Goal: Information Seeking & Learning: Check status

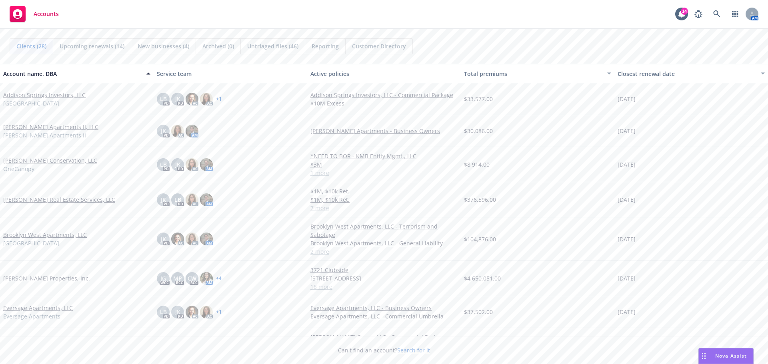
click at [94, 46] on span "Upcoming renewals (14)" at bounding box center [92, 46] width 65 height 8
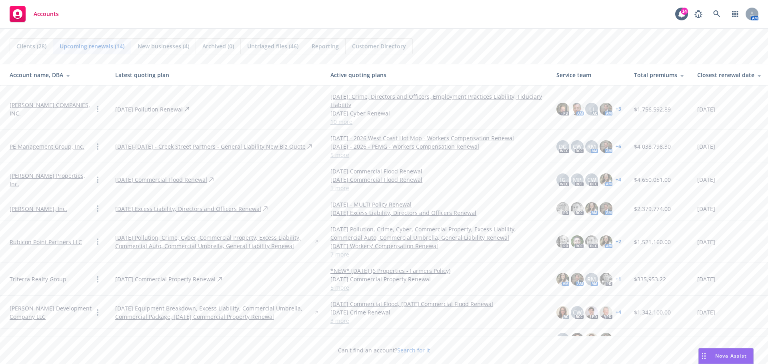
scroll to position [10, 0]
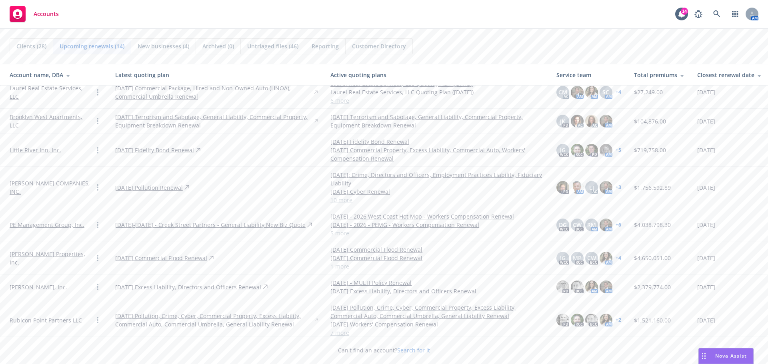
click at [30, 44] on span "Clients (28)" at bounding box center [31, 46] width 30 height 8
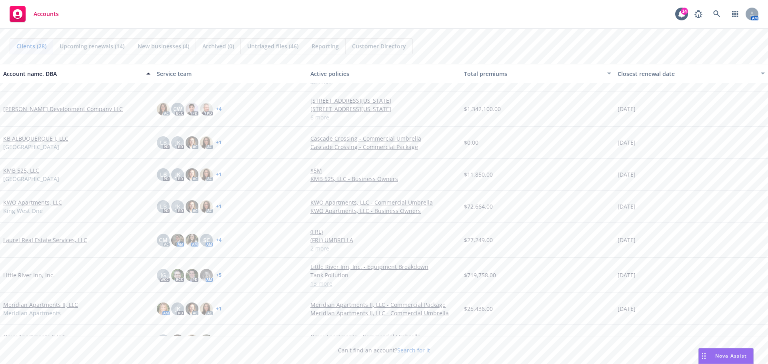
scroll to position [342, 0]
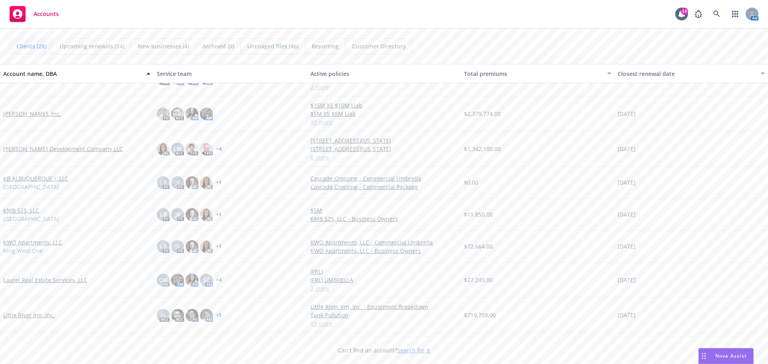
click at [26, 156] on div "[PERSON_NAME] Development Company LLC" at bounding box center [77, 149] width 154 height 35
click at [18, 150] on link "[PERSON_NAME] Development Company LLC" at bounding box center [63, 149] width 120 height 8
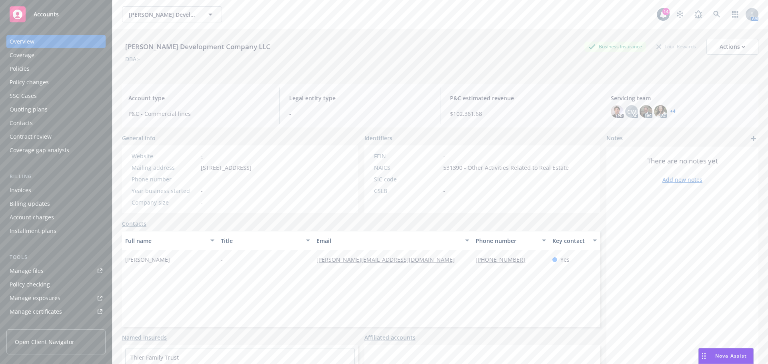
click at [17, 72] on div "Policies" at bounding box center [20, 68] width 20 height 13
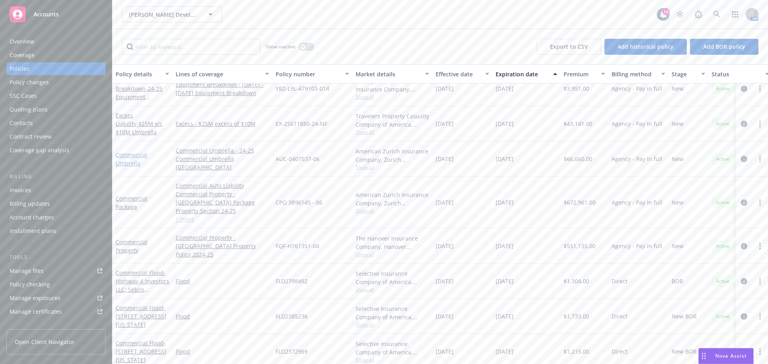
scroll to position [14, 0]
click at [133, 237] on link "Commercial Property" at bounding box center [132, 245] width 32 height 16
click at [133, 231] on div "[PERSON_NAME] Development Company LLC [PERSON_NAME] Development Company LLC 14 …" at bounding box center [440, 182] width 656 height 364
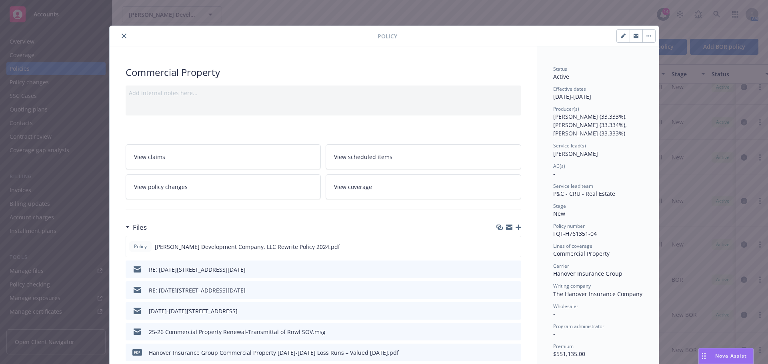
scroll to position [20, 0]
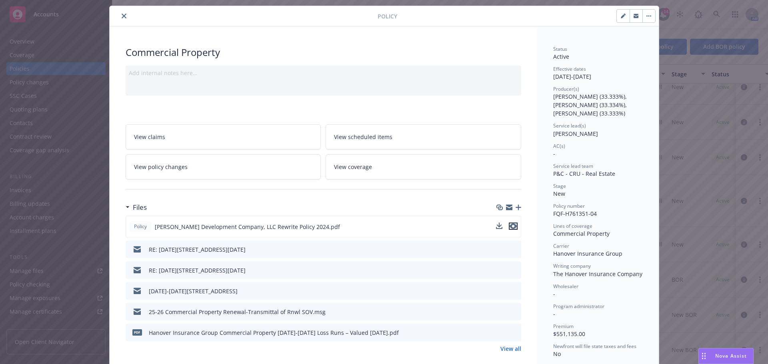
click at [512, 227] on icon "preview file" at bounding box center [513, 227] width 7 height 6
